Goal: Transaction & Acquisition: Purchase product/service

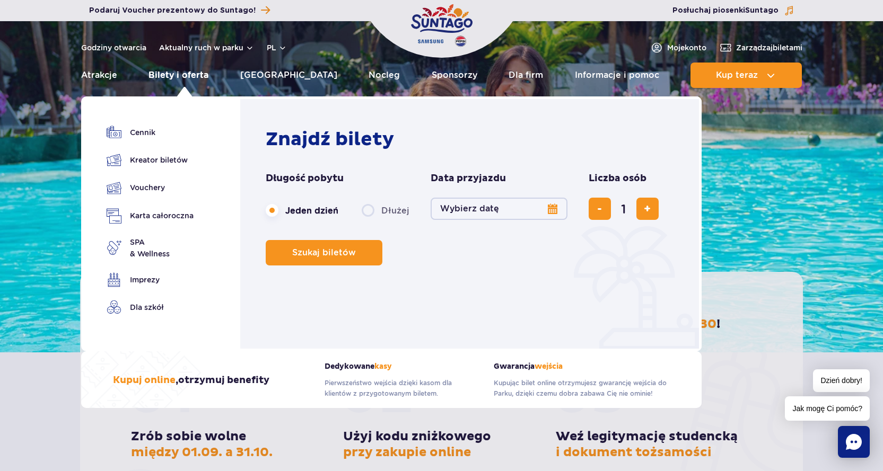
click at [196, 74] on link "Bilety i oferta" at bounding box center [178, 75] width 60 height 25
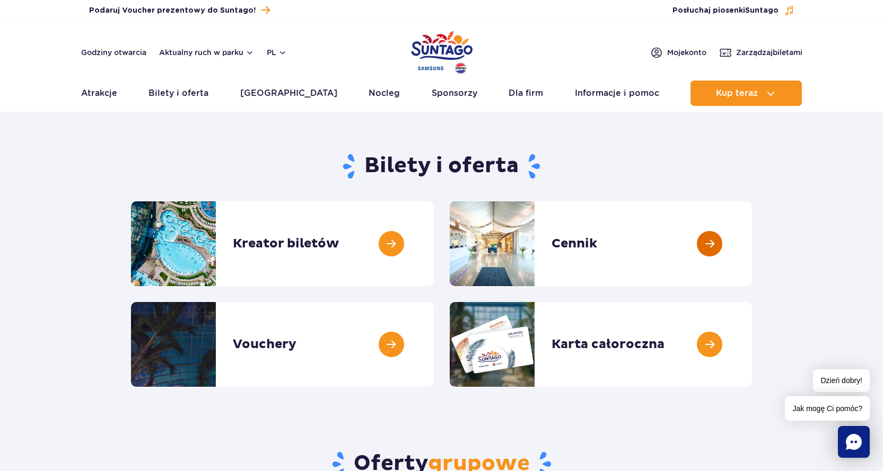
click at [752, 239] on link at bounding box center [752, 243] width 0 height 85
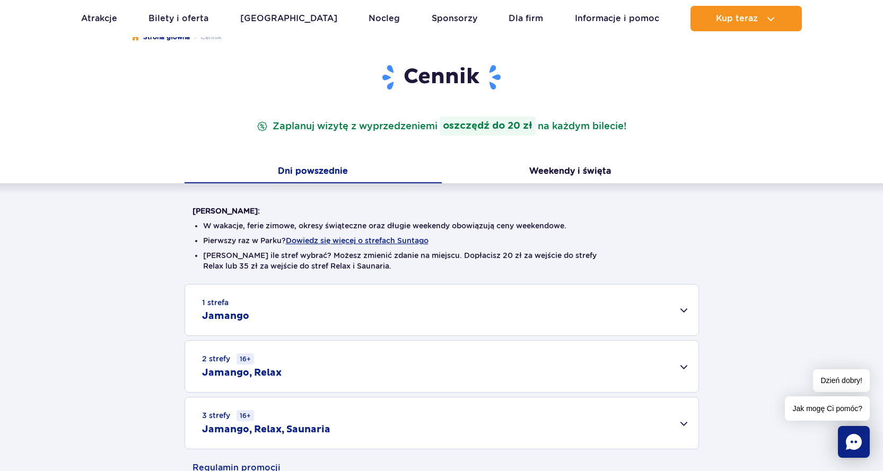
scroll to position [159, 0]
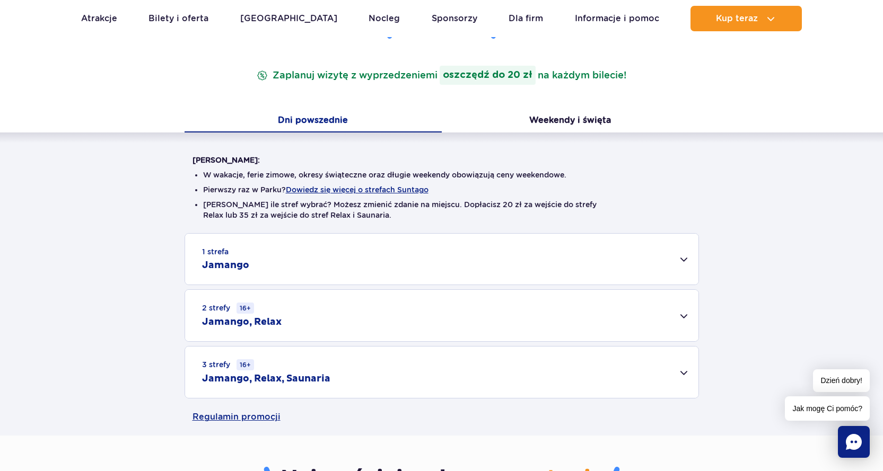
click at [676, 259] on div "1 strefa Jamango" at bounding box center [441, 259] width 513 height 51
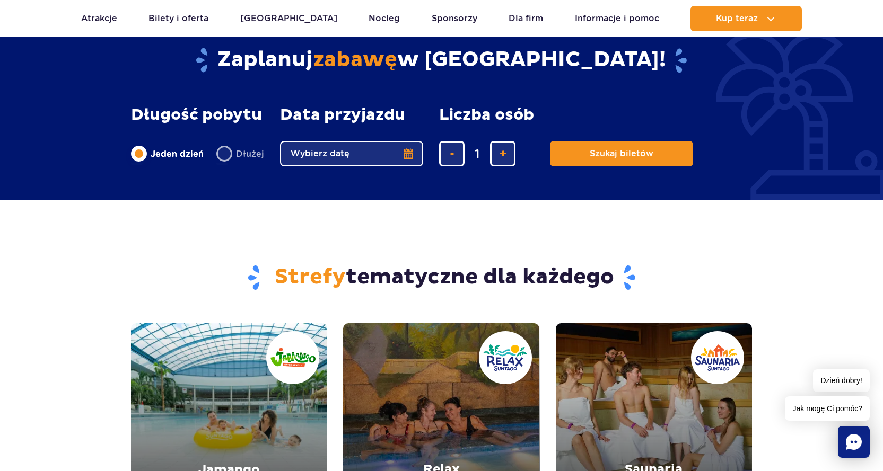
scroll to position [1273, 0]
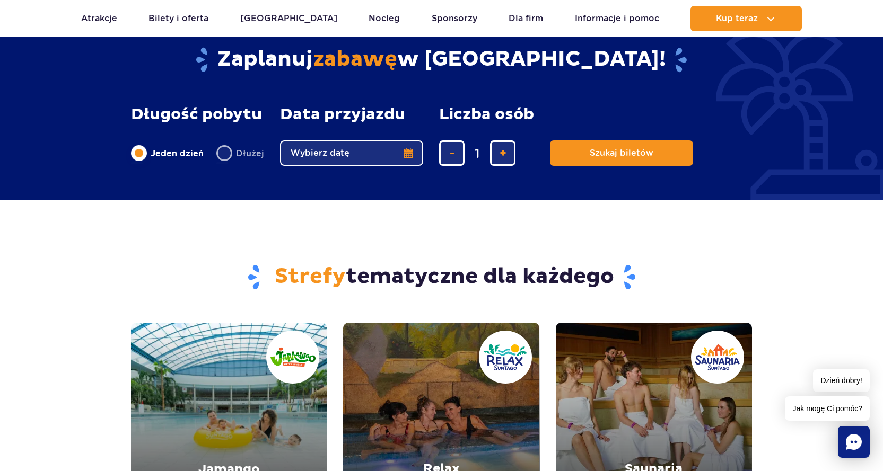
click at [407, 154] on button "Wybierz datę" at bounding box center [351, 153] width 143 height 25
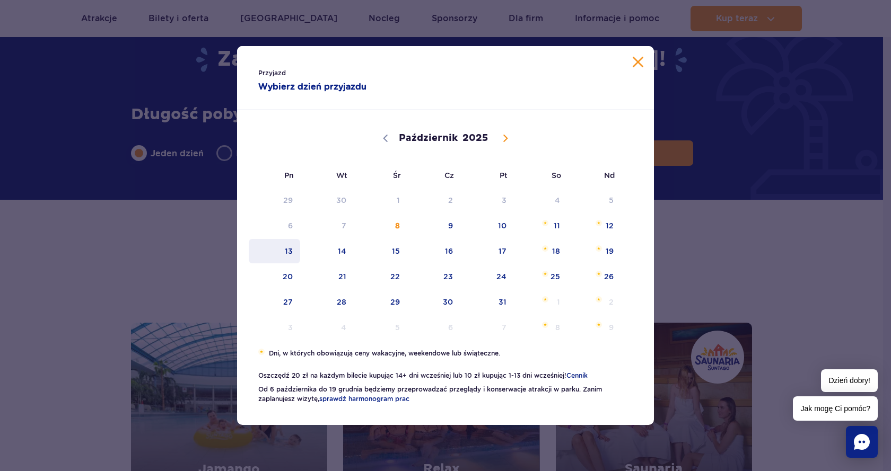
click at [284, 249] on span "13" at bounding box center [275, 251] width 54 height 24
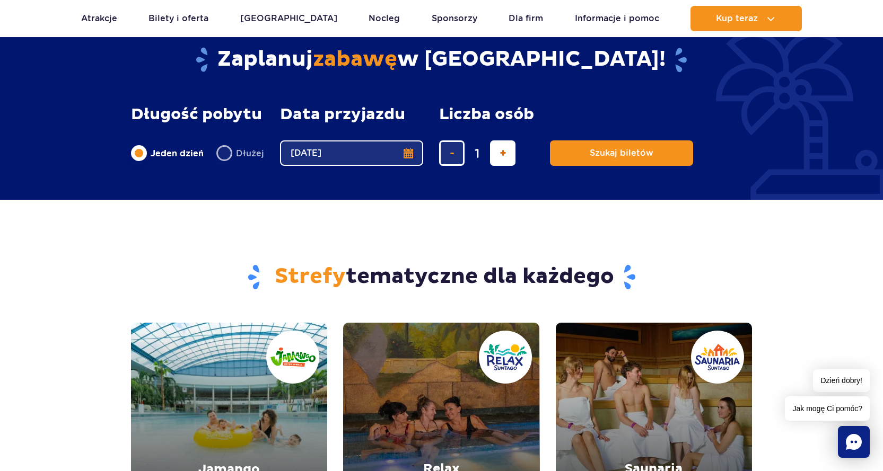
click at [507, 157] on button "dodaj bilet" at bounding box center [502, 153] width 25 height 25
type input "5"
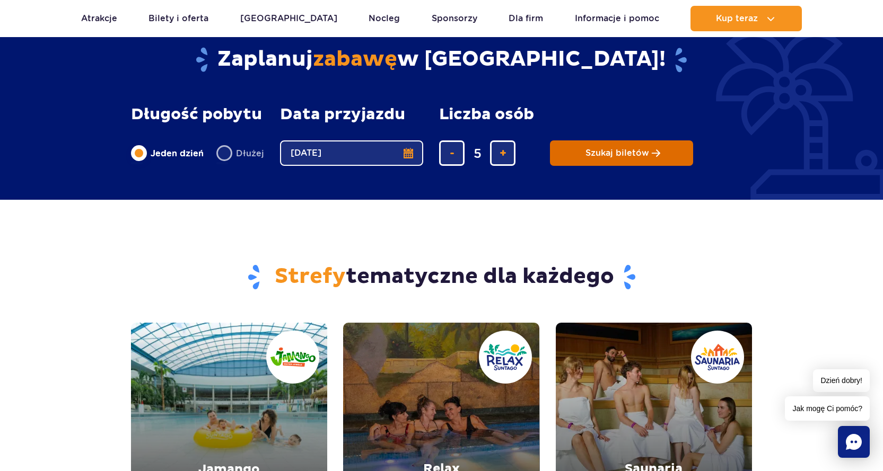
click at [589, 151] on span "Szukaj biletów" at bounding box center [617, 153] width 64 height 10
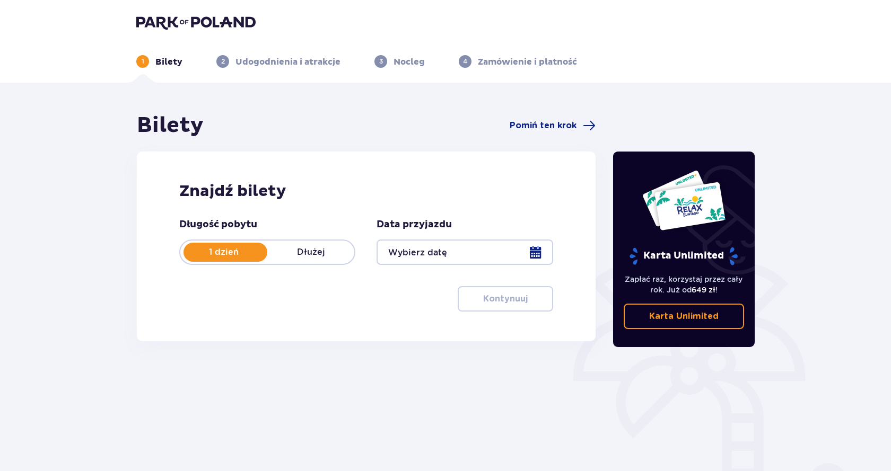
type input "[DATE]"
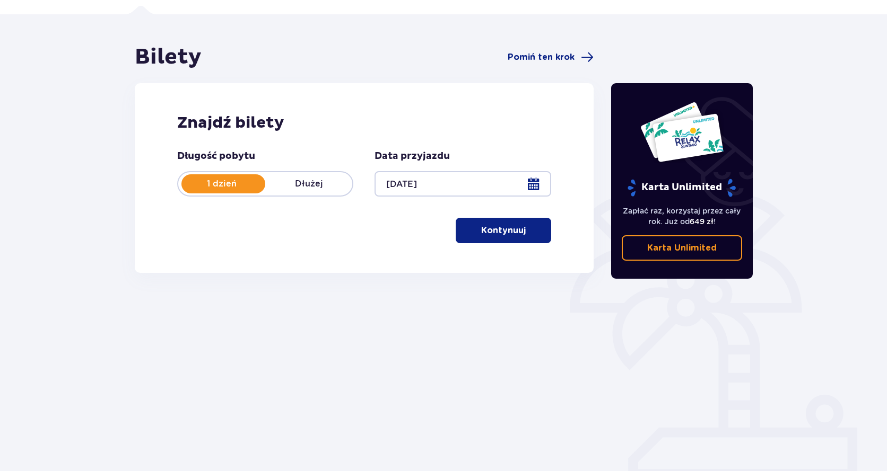
scroll to position [69, 0]
click at [513, 228] on p "Kontynuuj" at bounding box center [503, 230] width 45 height 12
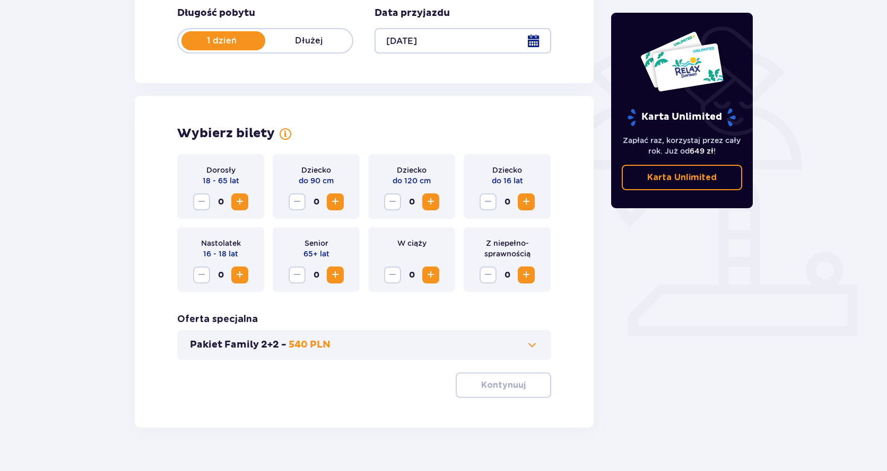
scroll to position [232, 0]
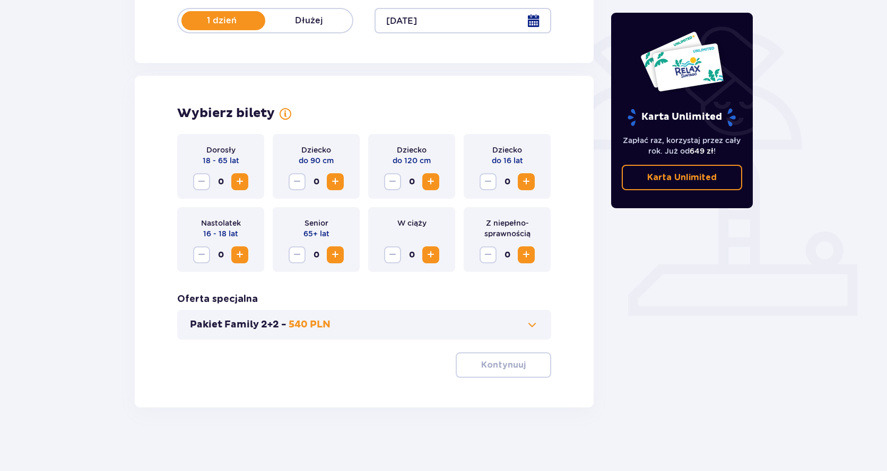
click at [238, 182] on span "Zwiększ" at bounding box center [239, 182] width 13 height 13
click at [339, 182] on span "Zwiększ" at bounding box center [335, 182] width 13 height 13
click at [525, 181] on span "Zwiększ" at bounding box center [526, 182] width 13 height 13
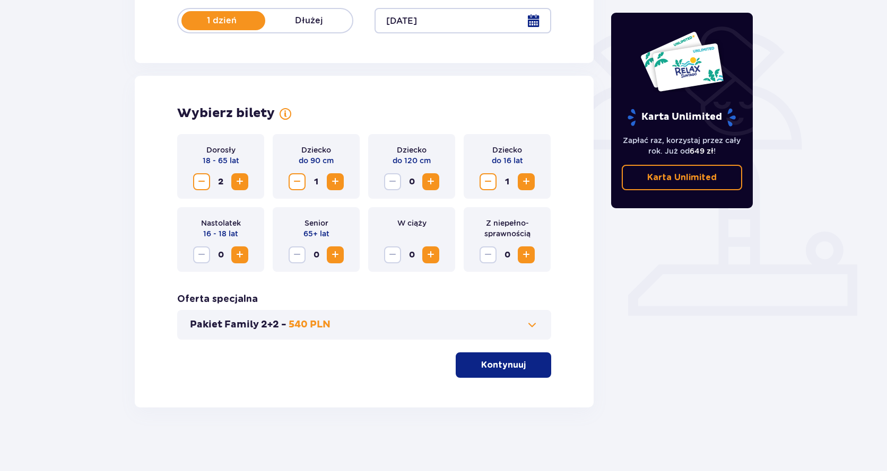
click at [525, 181] on span "Zwiększ" at bounding box center [526, 182] width 13 height 13
click at [523, 365] on span "button" at bounding box center [527, 365] width 13 height 13
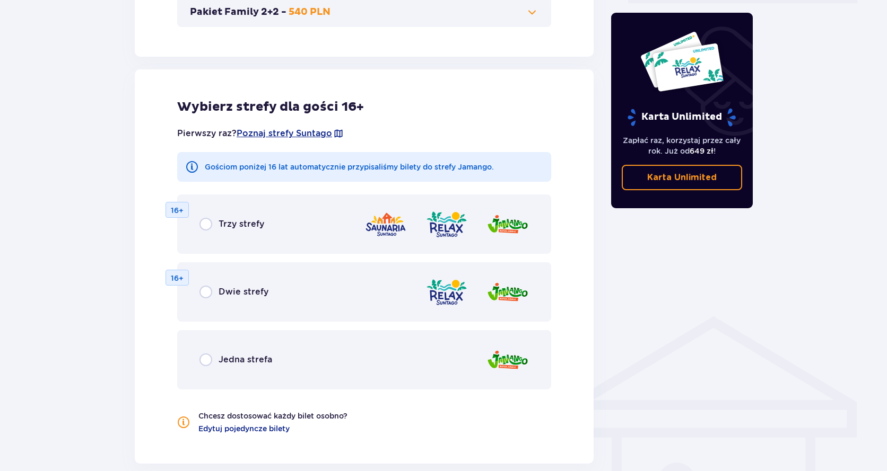
scroll to position [589, 0]
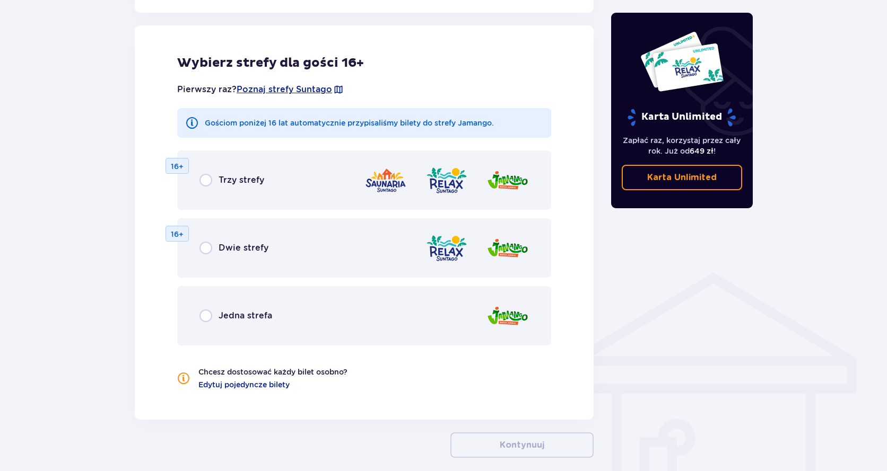
click at [203, 317] on input "radio" at bounding box center [205, 316] width 13 height 13
radio input "true"
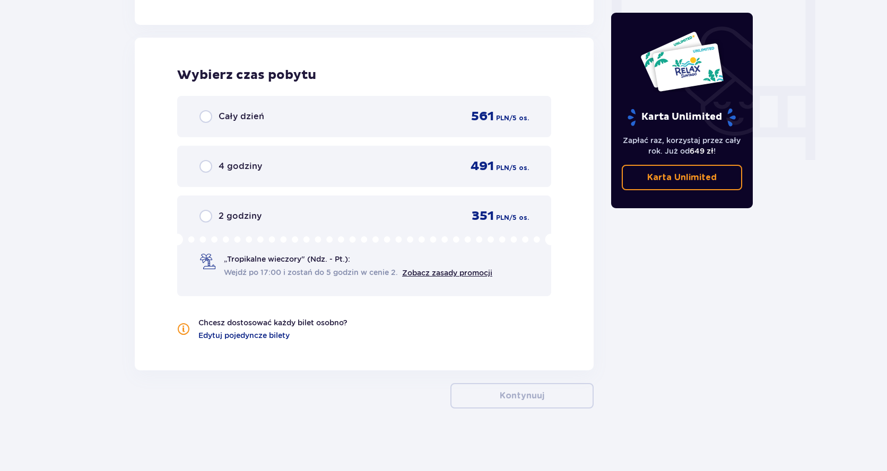
scroll to position [985, 0]
click at [203, 117] on input "radio" at bounding box center [205, 115] width 13 height 13
radio input "true"
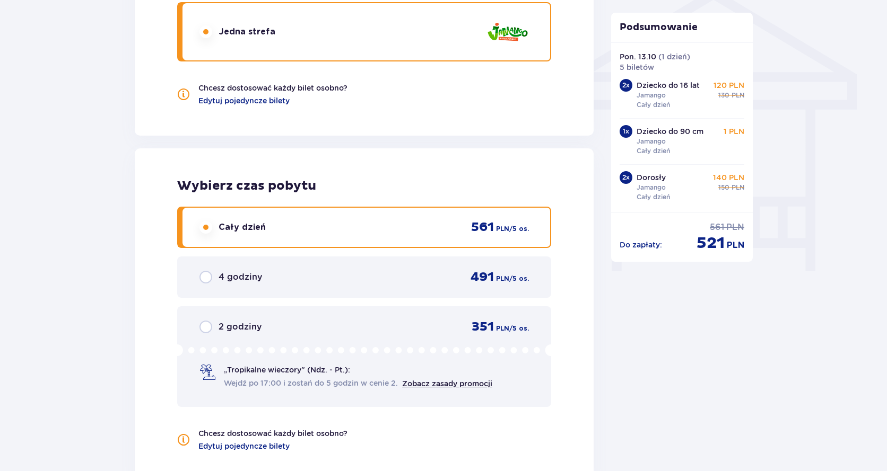
scroll to position [1044, 0]
